Goal: Task Accomplishment & Management: Manage account settings

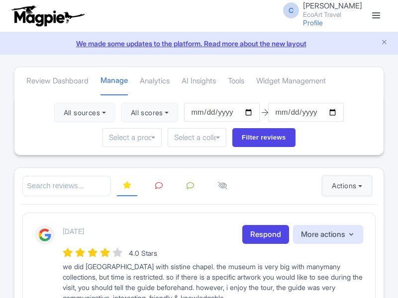
click at [345, 186] on button "Actions" at bounding box center [346, 186] width 49 height 20
click at [0, 0] on link "Import new reviews" at bounding box center [0, 0] width 0 height 0
